Goal: Task Accomplishment & Management: Manage account settings

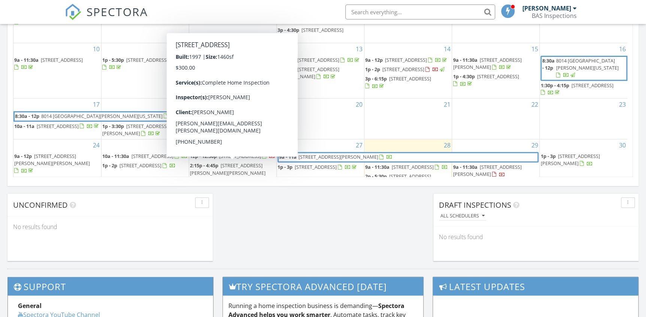
scroll to position [693, 657]
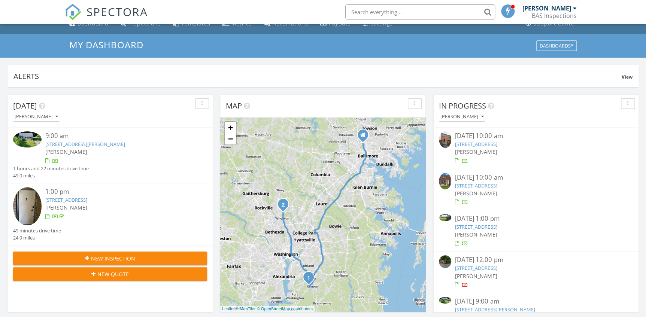
scroll to position [0, 0]
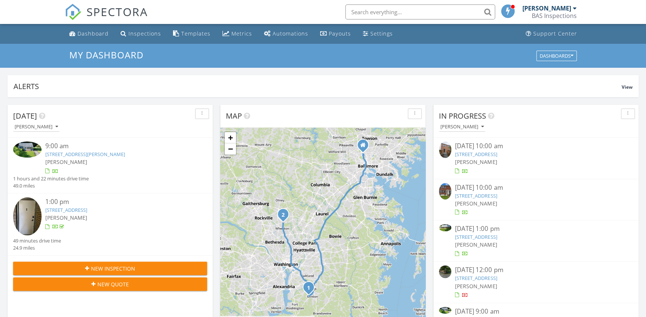
click at [136, 266] on div "New Inspection" at bounding box center [110, 269] width 182 height 8
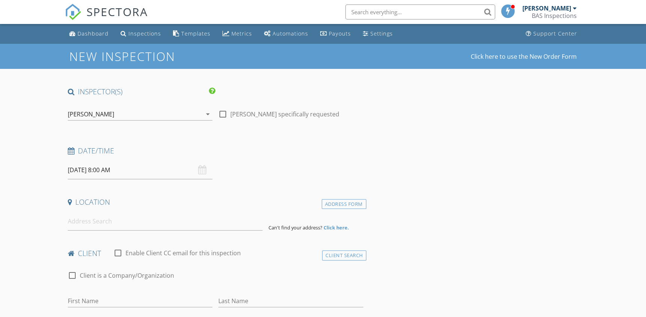
click at [139, 175] on input "[DATE] 8:00 AM" at bounding box center [140, 170] width 145 height 18
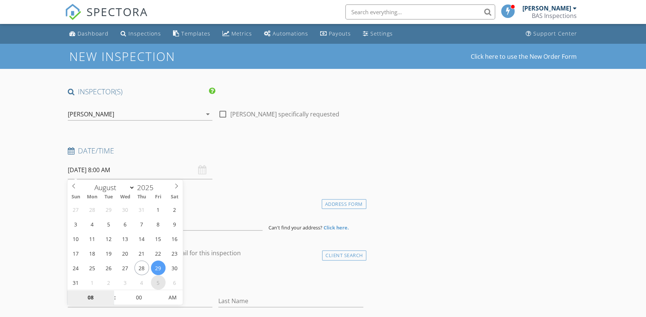
select select "8"
type input "[DATE] 8:00 AM"
select select "9"
type input "10/03/2025 8:00 AM"
select select "8"
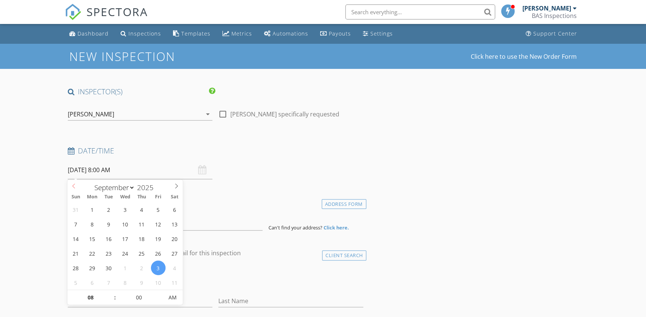
click at [78, 187] on span at bounding box center [73, 185] width 13 height 10
type input "09/05/2025 8:00 AM"
type input "09"
type input "09/05/2025 9:00 AM"
click at [112, 292] on span at bounding box center [111, 293] width 5 height 7
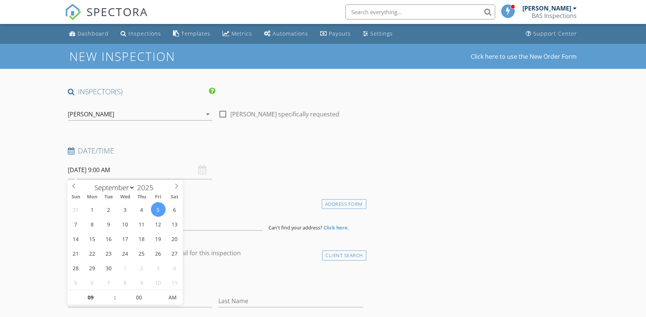
click at [244, 266] on div "check_box_outline_blank Client is a Company/Organization" at bounding box center [216, 276] width 302 height 25
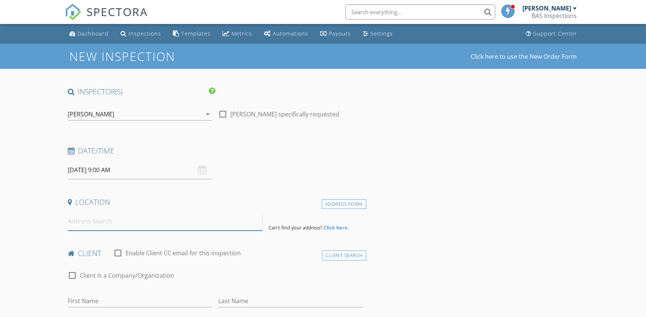
click at [159, 222] on input at bounding box center [165, 221] width 195 height 18
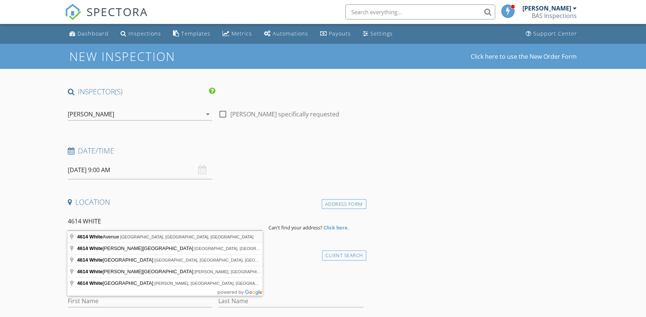
type input "4614 White Avenue, Baltimore, MD, USA"
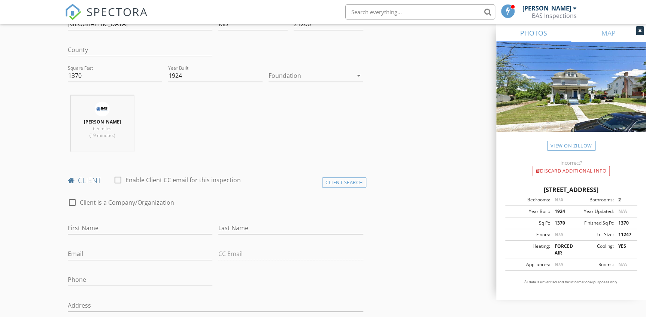
scroll to position [238, 0]
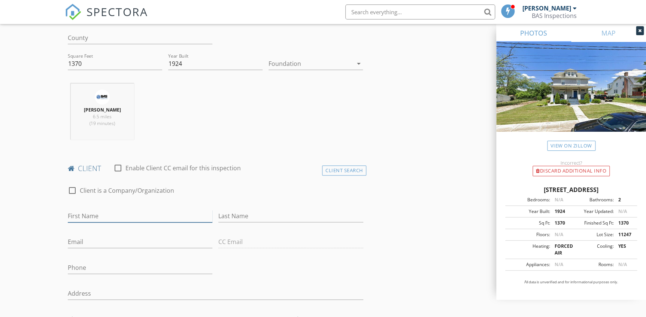
click at [144, 217] on input "First Name" at bounding box center [140, 216] width 145 height 12
type input "c"
type input "Chantay"
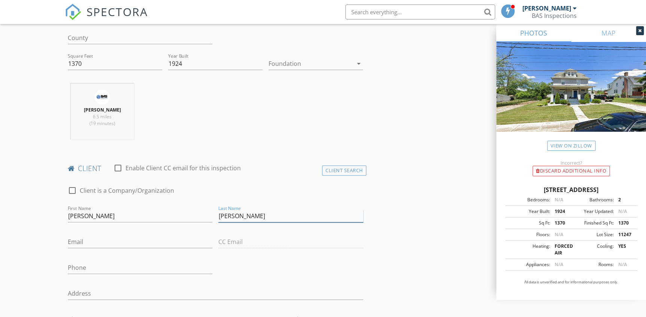
type input "Dunton"
click at [115, 241] on input "Email" at bounding box center [140, 242] width 145 height 12
type input "chantaydunton@gmail.com"
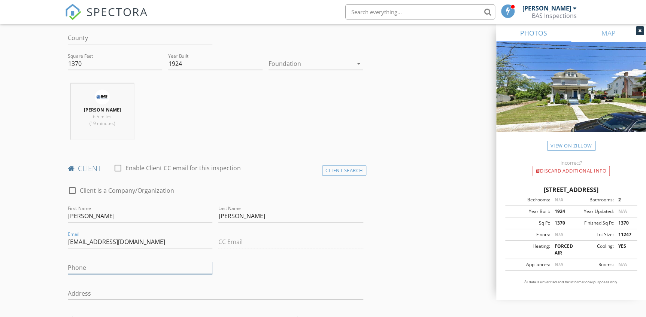
click at [90, 267] on input "Phone" at bounding box center [140, 268] width 145 height 12
type input "443-864-1099"
click at [240, 268] on div "check_box_outline_blank Client is a Company/Organization First Name Chantay Las…" at bounding box center [216, 285] width 302 height 213
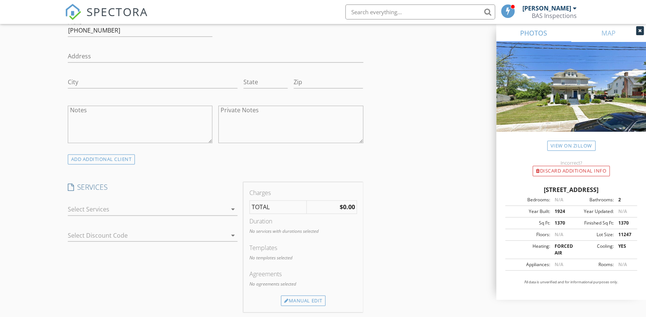
scroll to position [477, 0]
click at [153, 209] on div at bounding box center [148, 209] width 160 height 12
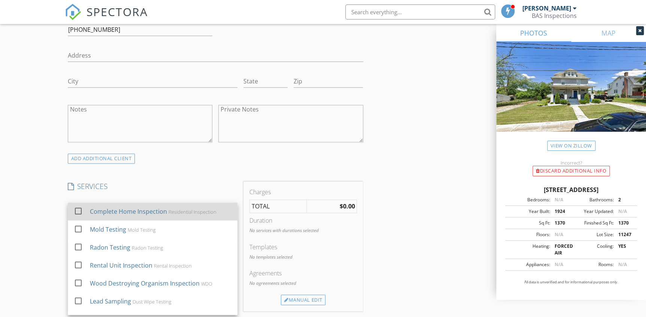
click at [144, 216] on div "Complete Home Inspection Residential Inspection" at bounding box center [161, 211] width 142 height 15
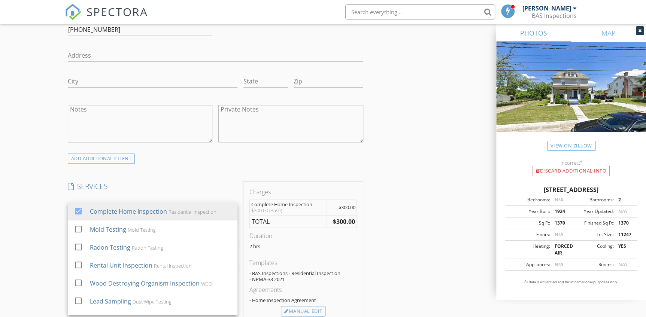
click at [169, 178] on div "INSPECTOR(S) check_box Darius Bourne Sr. PRIMARY Darius Bourne Sr. arrow_drop_d…" at bounding box center [216, 247] width 302 height 1274
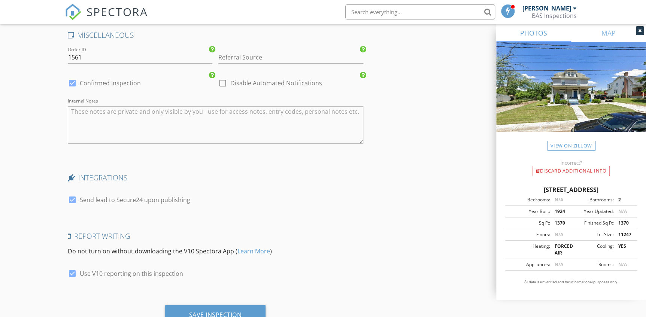
scroll to position [1104, 0]
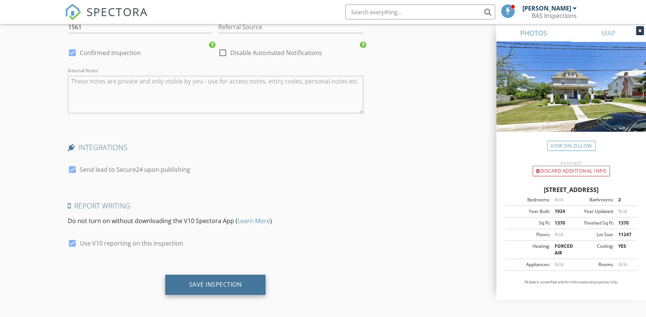
click at [195, 275] on div "Save Inspection" at bounding box center [215, 285] width 101 height 20
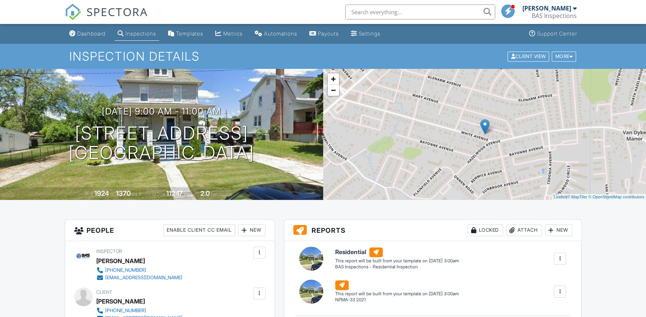
click at [100, 34] on div "Dashboard" at bounding box center [91, 33] width 28 height 6
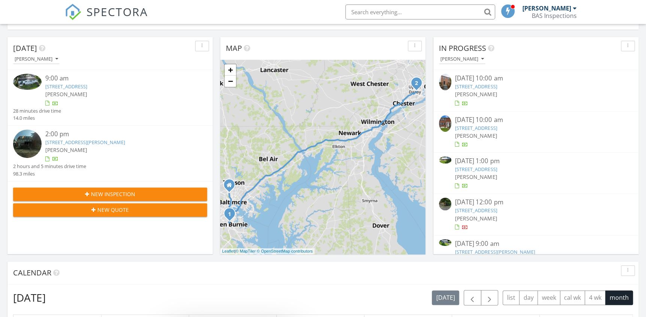
scroll to position [34, 0]
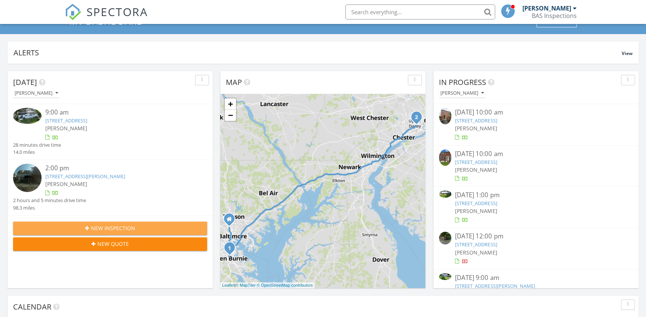
click at [113, 230] on span "New Inspection" at bounding box center [113, 228] width 44 height 8
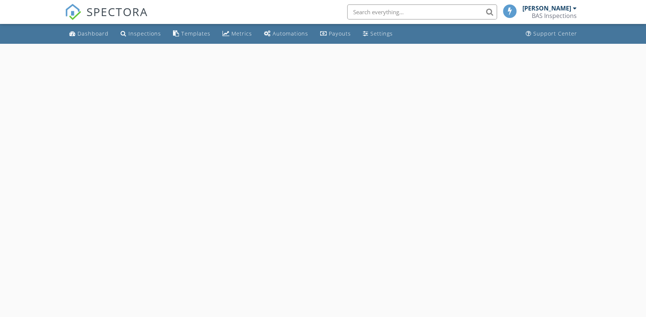
select select "7"
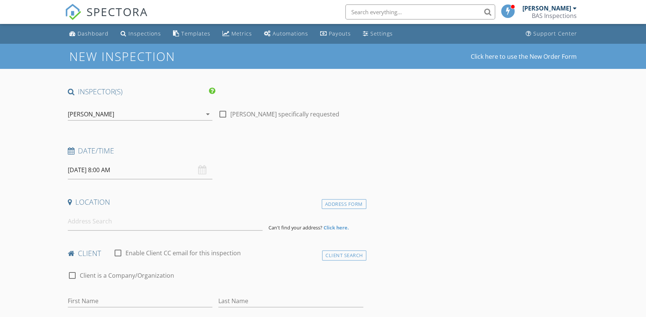
click at [140, 172] on input "[DATE] 8:00 AM" at bounding box center [140, 170] width 145 height 18
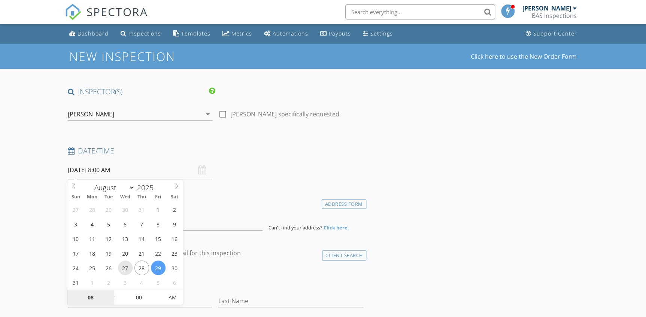
type input "[DATE] 8:00 AM"
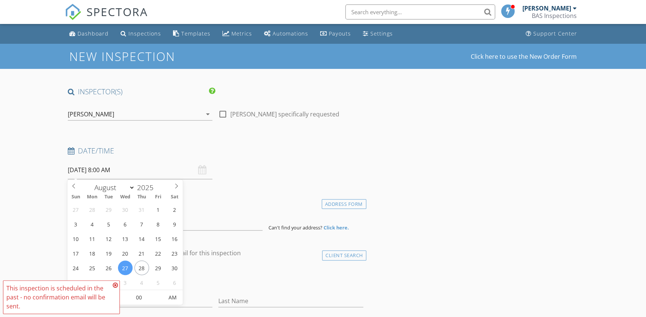
drag, startPoint x: 227, startPoint y: 187, endPoint x: 224, endPoint y: 191, distance: 5.3
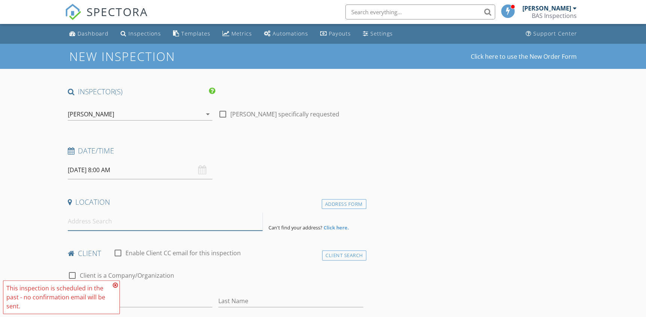
click at [156, 227] on input at bounding box center [165, 221] width 195 height 18
click at [140, 222] on input at bounding box center [165, 221] width 195 height 18
click at [142, 174] on input "08/27/2025 8:00 AM" at bounding box center [140, 170] width 145 height 18
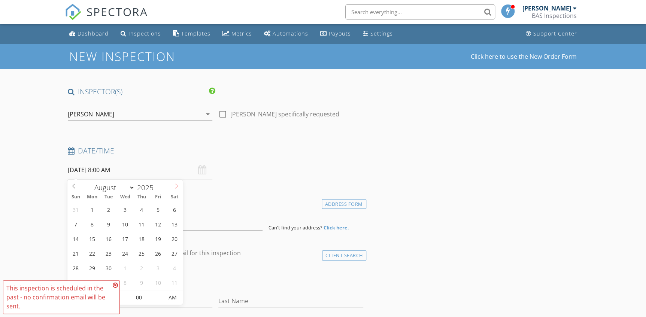
select select "8"
click at [176, 188] on icon at bounding box center [176, 186] width 3 height 5
type input "09/03/2025 8:00 AM"
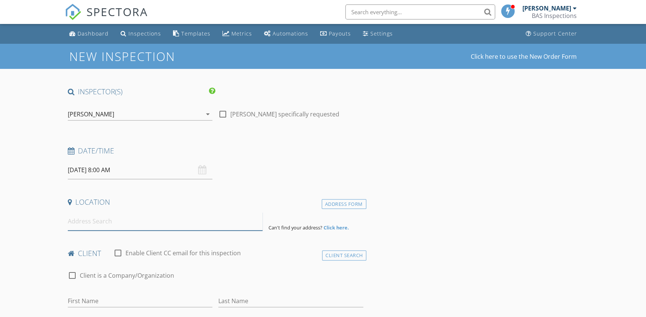
click at [148, 222] on input at bounding box center [165, 221] width 195 height 18
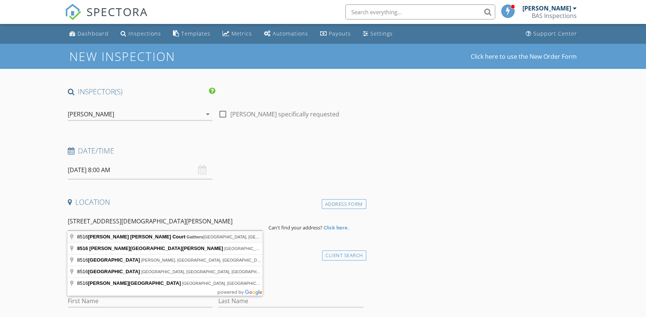
type input "8516 Churchill Downs Court, Gaithersburg, MD, USA"
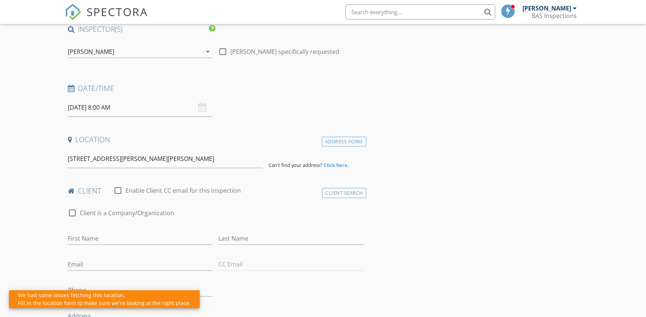
scroll to position [68, 0]
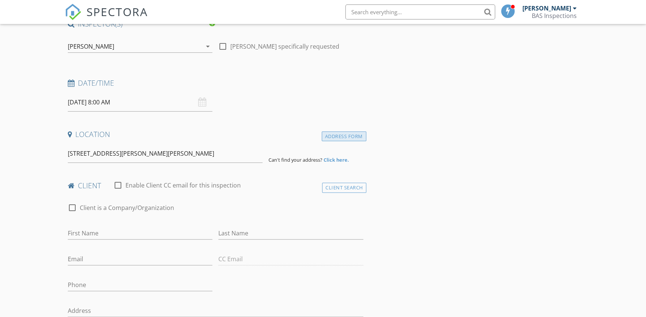
click at [336, 133] on div "Address Form" at bounding box center [344, 137] width 45 height 10
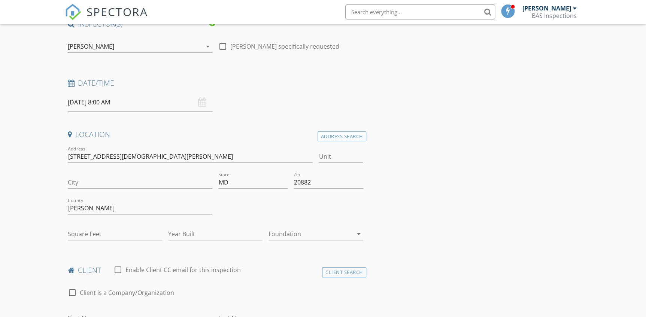
type input "[GEOGRAPHIC_DATA]"
type input "4832"
type input "1992"
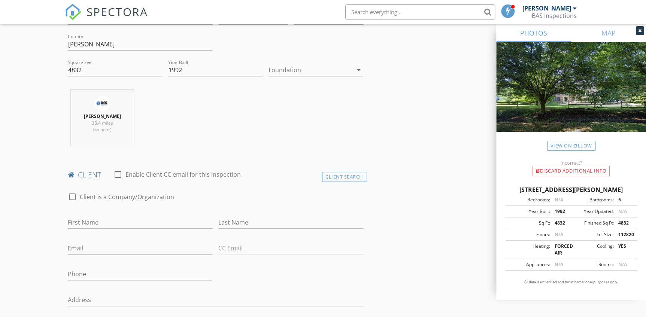
scroll to position [238, 0]
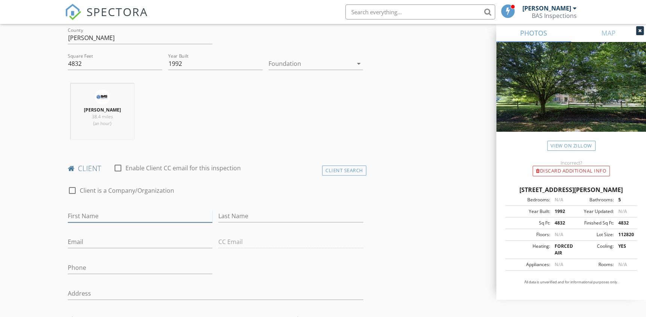
click at [175, 215] on input "First Name" at bounding box center [140, 216] width 145 height 12
type input "Rajeev"
type input "[PERSON_NAME]"
click at [134, 239] on input "Email" at bounding box center [140, 242] width 145 height 12
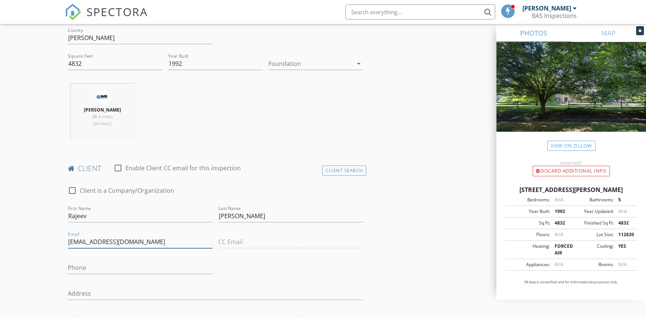
type input "[EMAIL_ADDRESS][DOMAIN_NAME]"
click at [132, 263] on input "Phone" at bounding box center [140, 268] width 145 height 12
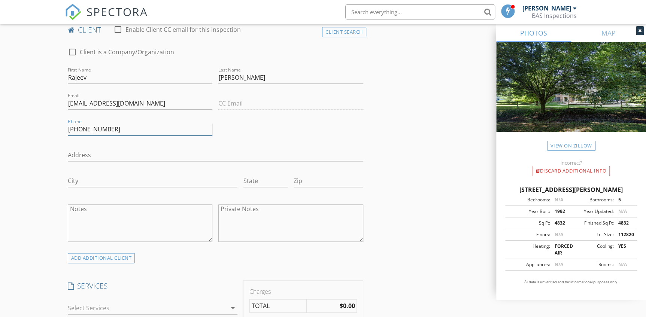
scroll to position [443, 0]
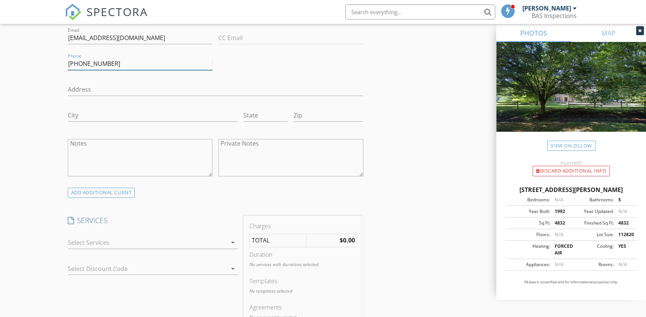
type input "[PHONE_NUMBER]"
click at [142, 242] on div at bounding box center [148, 243] width 160 height 12
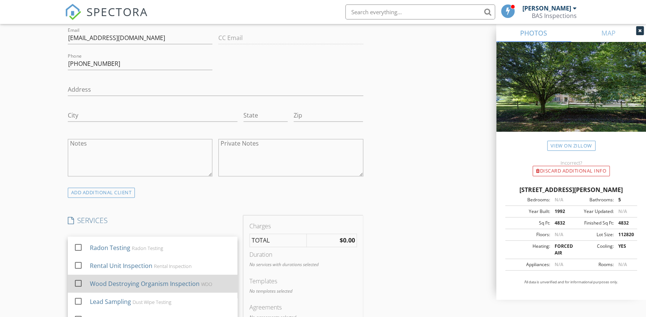
scroll to position [0, 0]
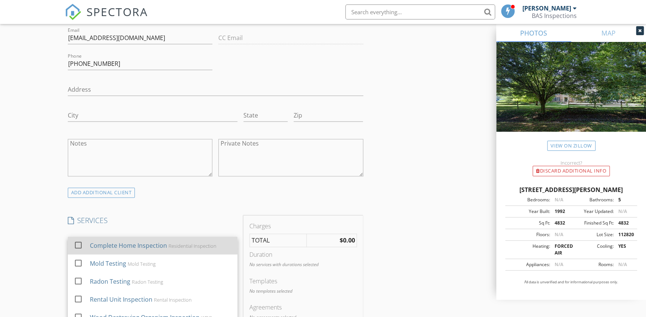
click at [141, 244] on div "Complete Home Inspection" at bounding box center [128, 245] width 77 height 9
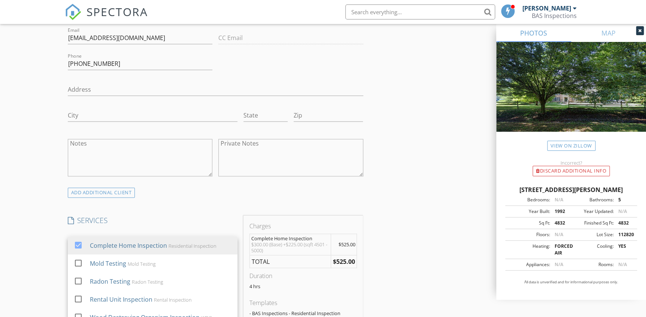
click at [166, 214] on div "INSPECTOR(S) check_box Darius Bourne Sr. PRIMARY Darius Bourne Sr. arrow_drop_d…" at bounding box center [216, 284] width 302 height 1280
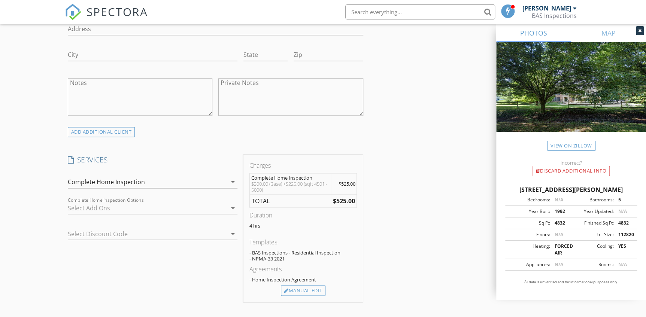
scroll to position [511, 0]
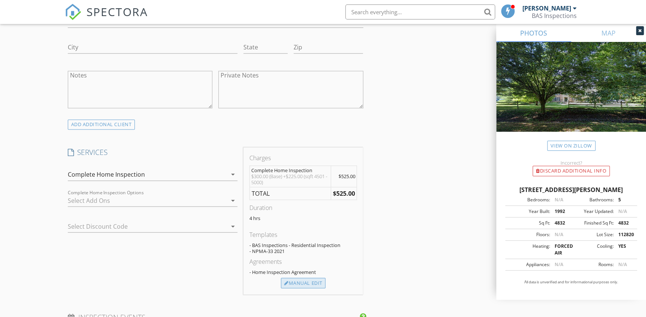
click at [286, 281] on div at bounding box center [286, 283] width 4 height 5
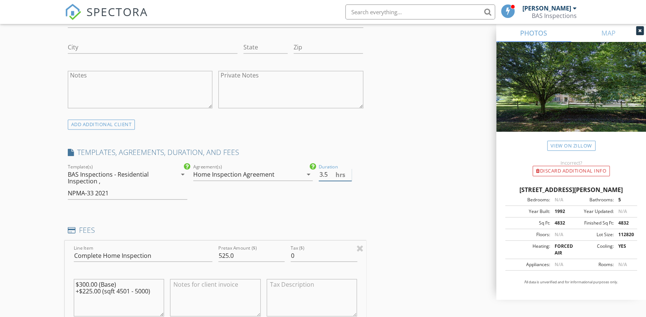
click at [348, 176] on input "3.5" at bounding box center [335, 175] width 33 height 12
click at [348, 176] on input "3" at bounding box center [335, 175] width 33 height 12
click at [348, 176] on input "2.5" at bounding box center [335, 175] width 33 height 12
type input "2"
click at [348, 176] on input "2" at bounding box center [335, 175] width 33 height 12
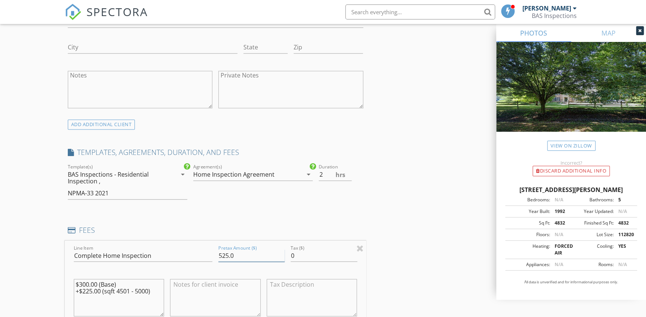
drag, startPoint x: 228, startPoint y: 256, endPoint x: 216, endPoint y: 257, distance: 11.6
click at [216, 257] on div "Pretax Amount ($) 525.0" at bounding box center [251, 257] width 72 height 26
type input "400.0"
click at [228, 207] on div "INSPECTOR(S) check_box Darius Bourne Sr. PRIMARY Darius Bourne Sr. arrow_drop_d…" at bounding box center [216, 257] width 302 height 1363
click at [163, 193] on div "BAS Inspections - Residential Inspection , NPMA-33 2021" at bounding box center [122, 184] width 109 height 31
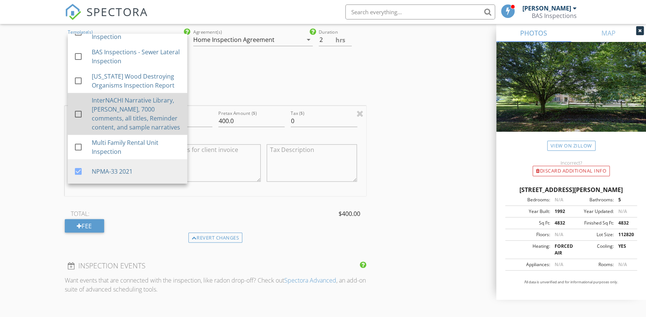
scroll to position [647, 0]
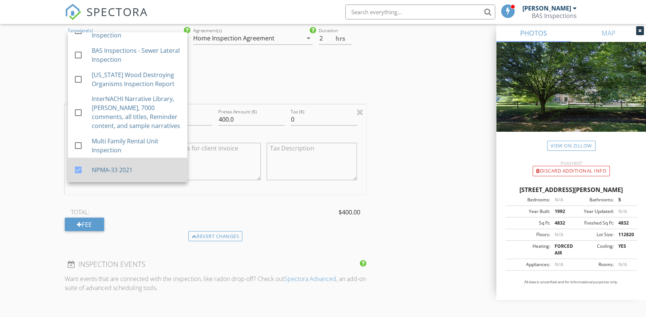
click at [78, 170] on div at bounding box center [78, 170] width 13 height 13
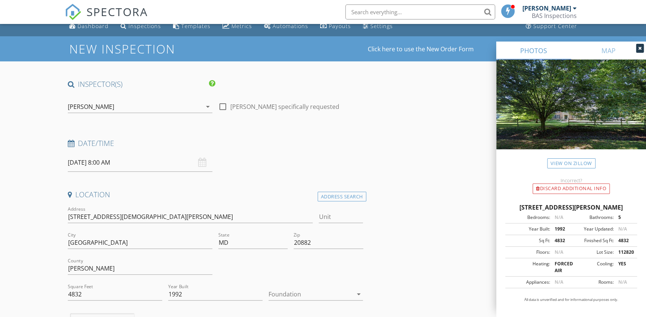
scroll to position [0, 0]
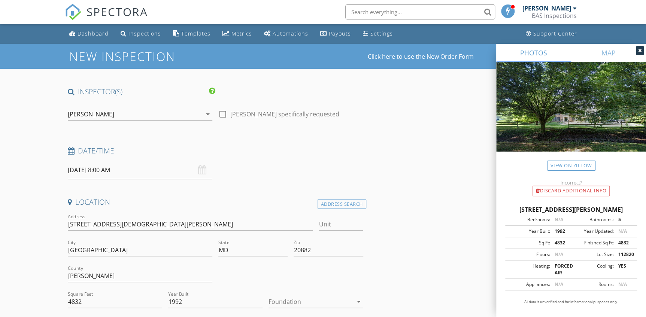
click at [170, 171] on input "09/03/2025 8:00 AM" at bounding box center [140, 170] width 145 height 18
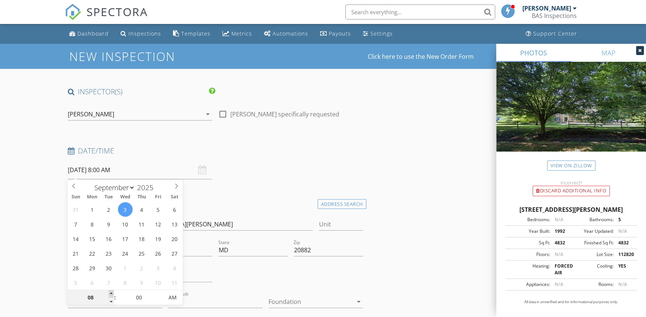
type input "09"
type input "09/03/2025 9:00 AM"
click at [110, 293] on span at bounding box center [111, 293] width 5 height 7
click at [223, 179] on div "Date/Time 09/03/2025 9:00 AM" at bounding box center [216, 162] width 302 height 33
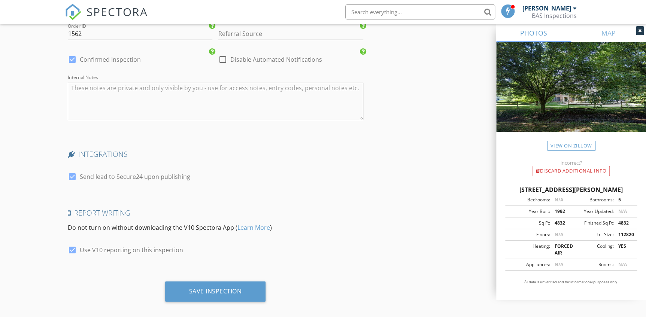
scroll to position [1181, 0]
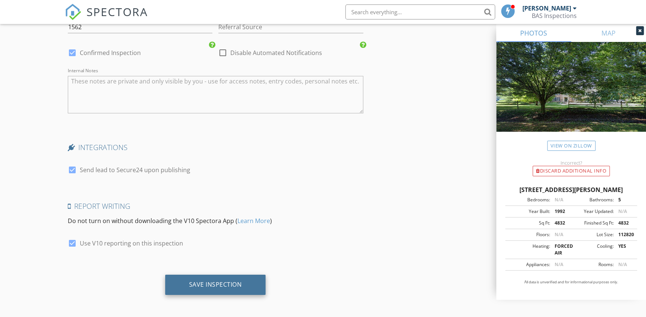
click at [209, 281] on div "Save Inspection" at bounding box center [215, 284] width 53 height 7
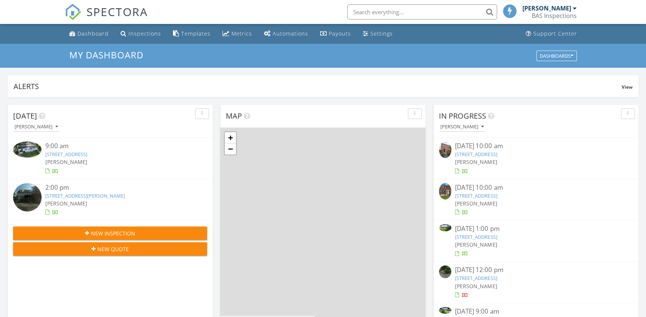
scroll to position [693, 657]
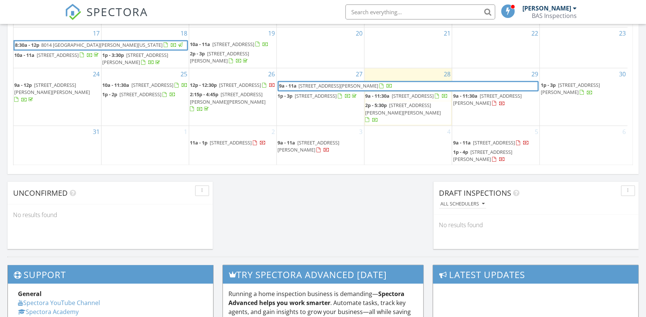
scroll to position [511, 0]
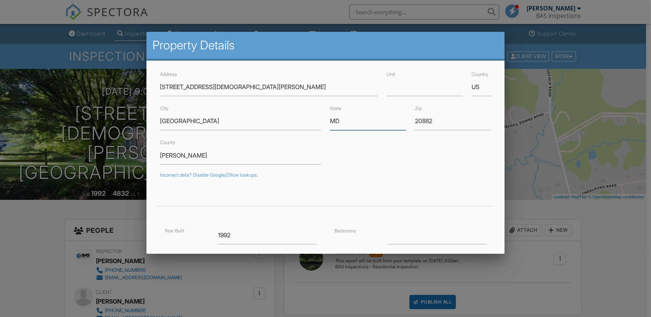
click at [371, 128] on input "MD" at bounding box center [368, 121] width 76 height 18
click at [274, 88] on input "8516 Churchhill Downs road gaithers" at bounding box center [269, 87] width 218 height 18
type input "[STREET_ADDRESS][DEMOGRAPHIC_DATA][PERSON_NAME]"
type input "39.2160969"
type input "-77.178807"
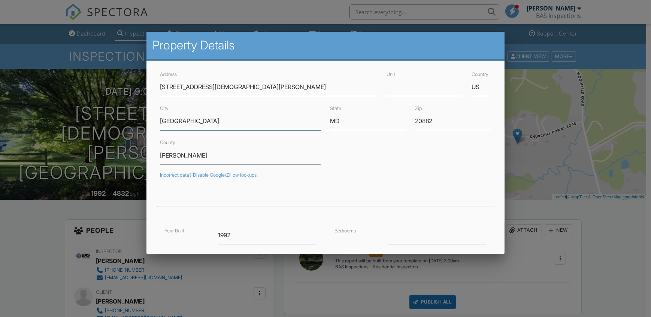
drag, startPoint x: 224, startPoint y: 125, endPoint x: 166, endPoint y: 126, distance: 58.1
click at [166, 126] on input "GAITHERSBURG" at bounding box center [240, 121] width 161 height 18
type input "Gaithersburg"
click at [365, 163] on div "County Montgomery" at bounding box center [326, 151] width 340 height 27
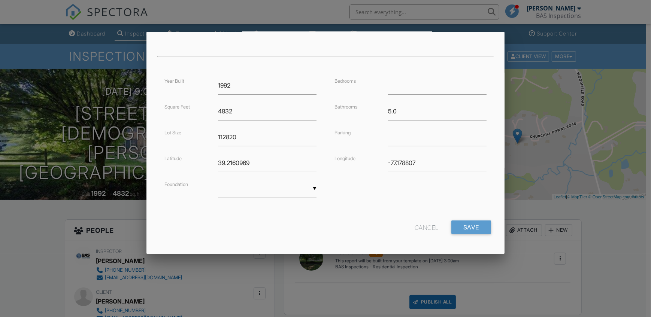
scroll to position [151, 0]
click at [458, 226] on input "Save" at bounding box center [472, 225] width 40 height 13
drag, startPoint x: 272, startPoint y: 161, endPoint x: 172, endPoint y: 161, distance: 100.4
click at [172, 161] on div "Latitude 39.2160969" at bounding box center [240, 162] width 161 height 18
click at [468, 224] on input "Save" at bounding box center [472, 225] width 40 height 13
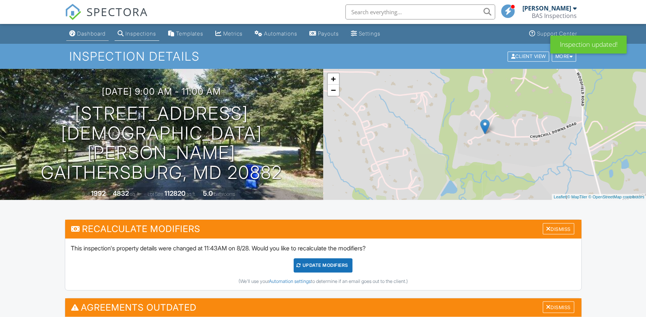
click at [100, 34] on div "Dashboard" at bounding box center [91, 33] width 28 height 6
